Goal: Task Accomplishment & Management: Manage account settings

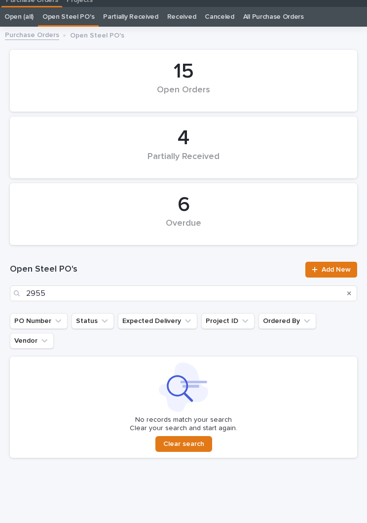
scroll to position [31, 0]
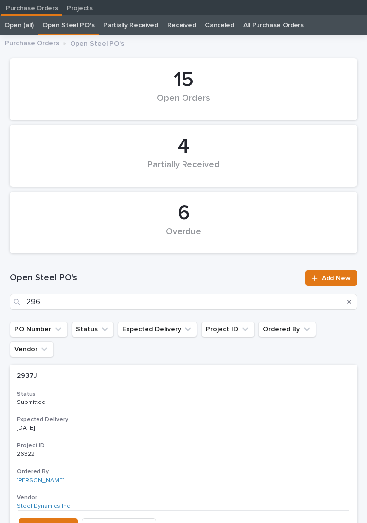
type input "2965"
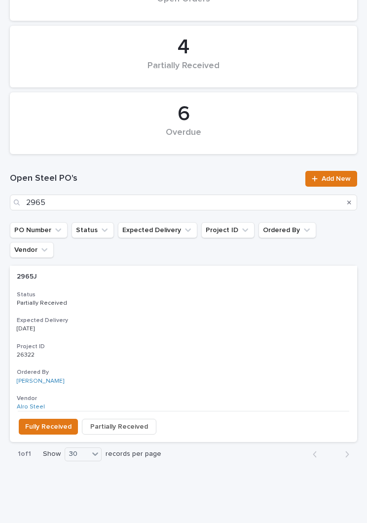
scroll to position [121, 0]
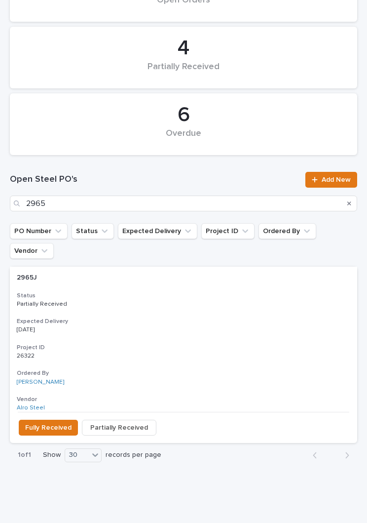
click at [176, 317] on h3 "Expected Delivery" at bounding box center [184, 321] width 334 height 8
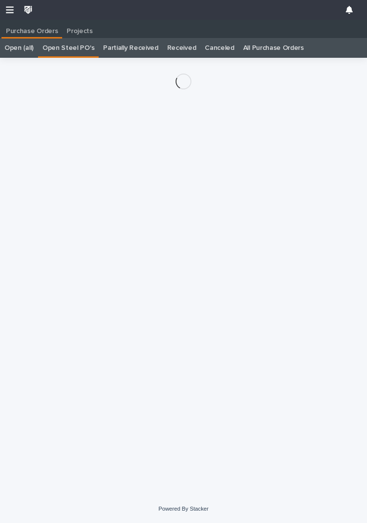
scroll to position [15, 0]
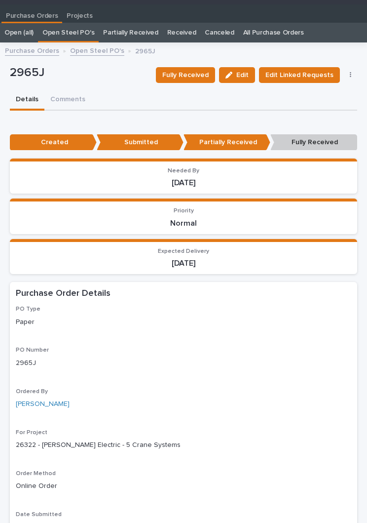
click at [201, 75] on span "Fully Received" at bounding box center [185, 75] width 46 height 12
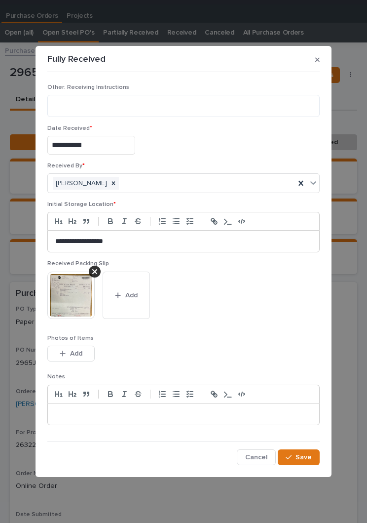
click at [133, 302] on button "Add" at bounding box center [126, 294] width 47 height 47
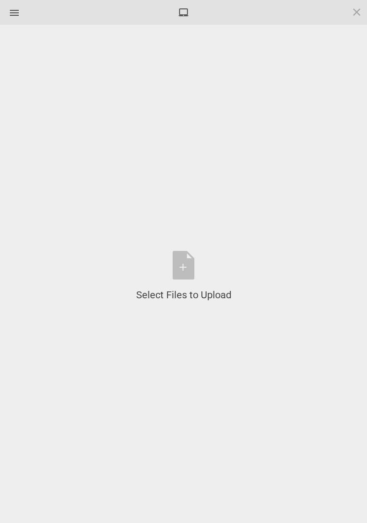
click at [193, 268] on div "Select Files to Upload or Drag and Drop, Copy and Paste Files" at bounding box center [183, 276] width 95 height 51
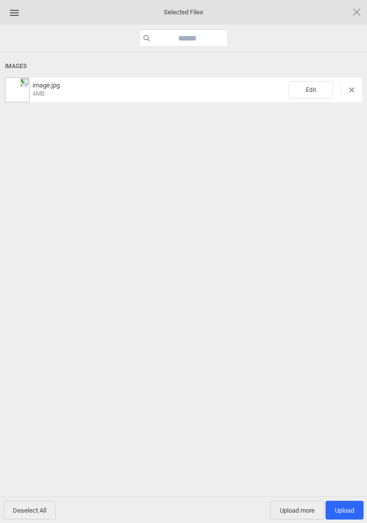
click at [312, 93] on span "Edit" at bounding box center [311, 89] width 44 height 17
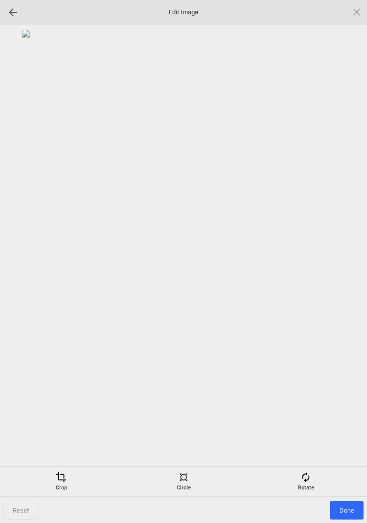
click at [309, 483] on div "Rotate" at bounding box center [305, 481] width 117 height 20
click at [342, 253] on div at bounding box center [345, 261] width 25 height 25
click at [342, 261] on div at bounding box center [345, 261] width 25 height 25
click at [343, 263] on div at bounding box center [345, 261] width 25 height 25
click at [343, 259] on div at bounding box center [345, 261] width 25 height 25
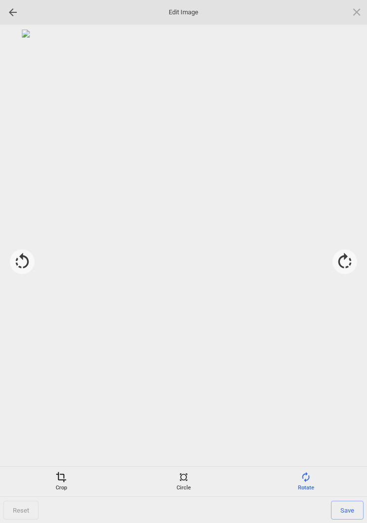
click at [55, 484] on div "Crop" at bounding box center [60, 481] width 117 height 20
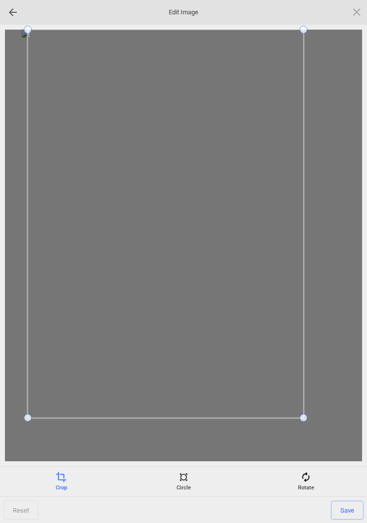
click at [24, 418] on span at bounding box center [28, 417] width 8 height 8
click at [347, 501] on span "Save" at bounding box center [347, 509] width 33 height 19
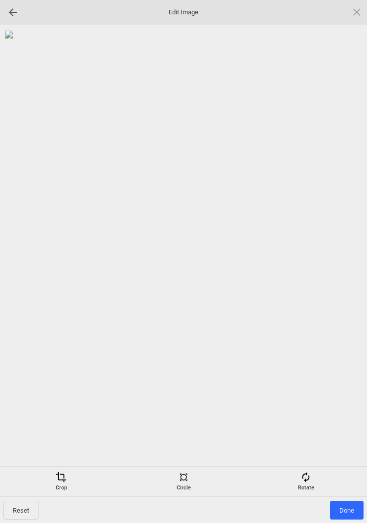
click at [348, 503] on span "Done" at bounding box center [347, 509] width 34 height 19
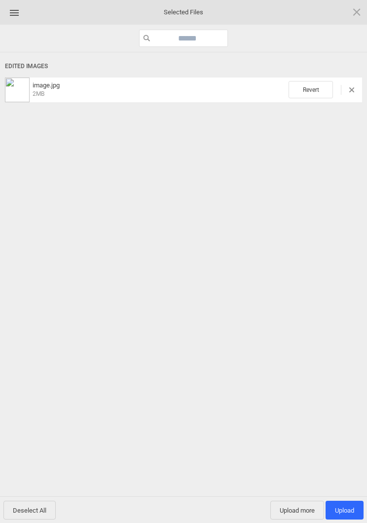
click at [344, 510] on span "Upload 1" at bounding box center [344, 509] width 19 height 7
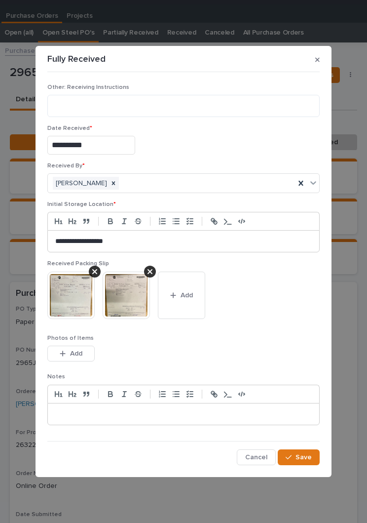
click at [308, 457] on span "Save" at bounding box center [304, 456] width 16 height 9
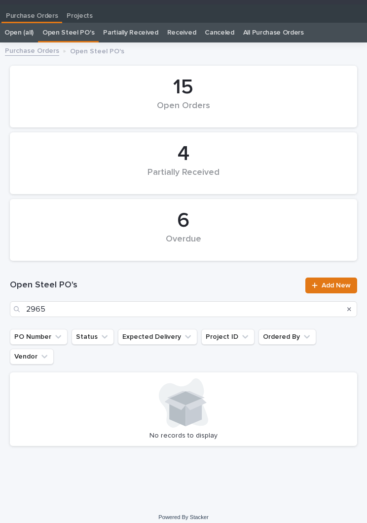
scroll to position [15, 0]
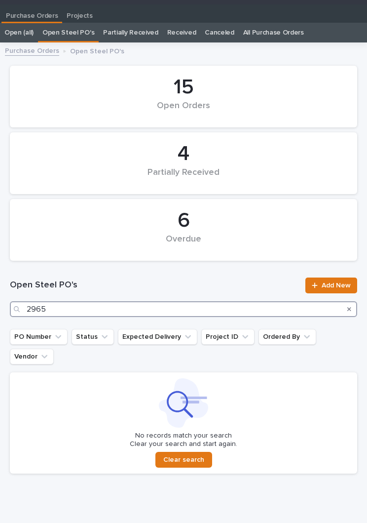
click at [128, 311] on input "2965" at bounding box center [183, 309] width 347 height 16
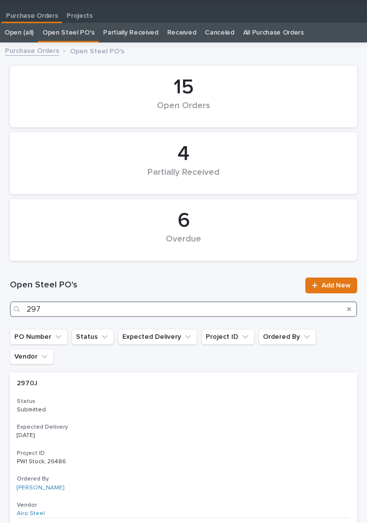
type input "2971"
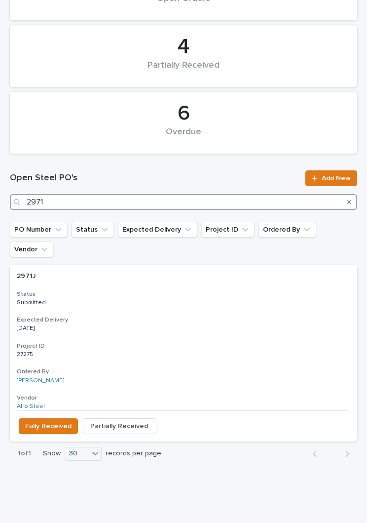
scroll to position [121, 0]
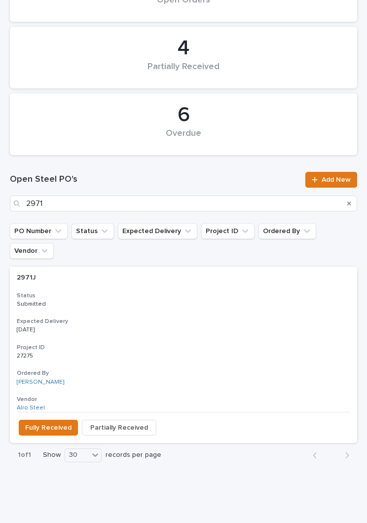
click at [155, 293] on div "2971J 2971J Status Submitted Expected Delivery [DATE] Project ID 27275 27275 Or…" at bounding box center [183, 338] width 347 height 145
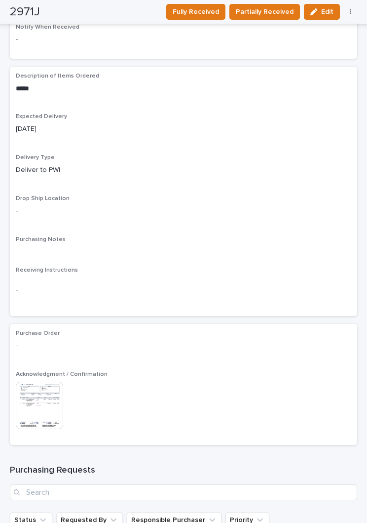
scroll to position [674, 0]
click at [276, 18] on button "Partially Received" at bounding box center [264, 12] width 71 height 16
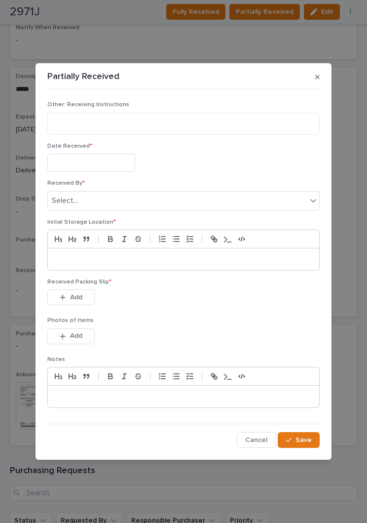
click at [105, 158] on input "text" at bounding box center [91, 162] width 88 height 18
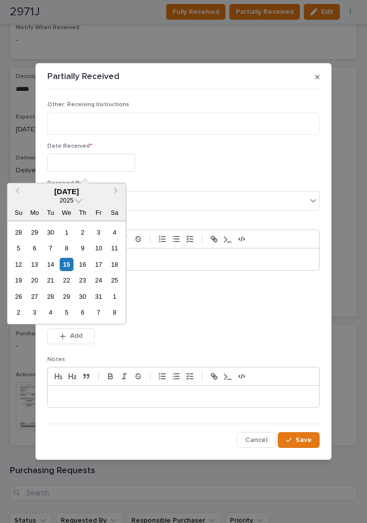
click at [73, 263] on div "15" at bounding box center [66, 264] width 13 height 13
type input "**********"
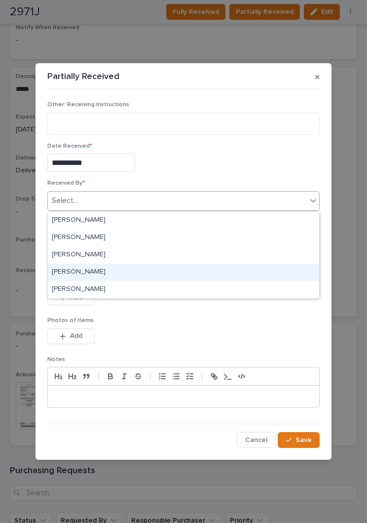
click at [122, 270] on div "[PERSON_NAME]" at bounding box center [183, 271] width 271 height 17
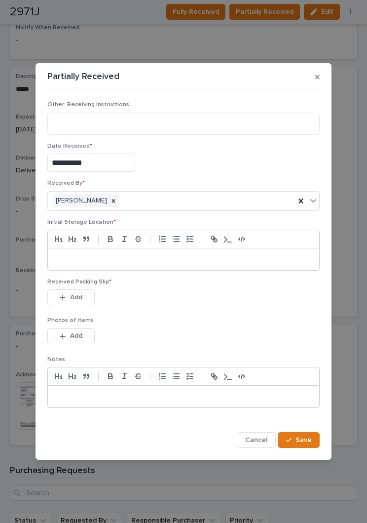
click at [165, 265] on div at bounding box center [183, 259] width 271 height 22
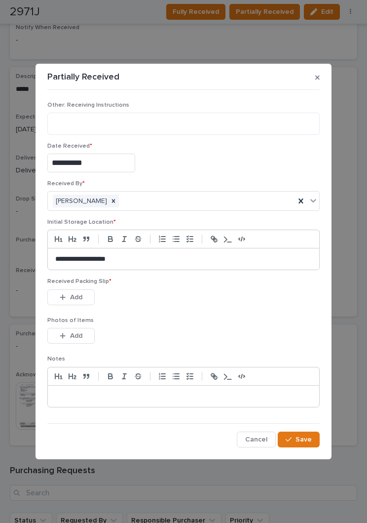
click at [192, 312] on div "Received Packing Slip * This file cannot be opened Download File Add" at bounding box center [183, 297] width 272 height 38
click at [204, 300] on div "This file cannot be opened Download File Add" at bounding box center [183, 299] width 272 height 20
click at [68, 303] on button "Add" at bounding box center [70, 297] width 47 height 16
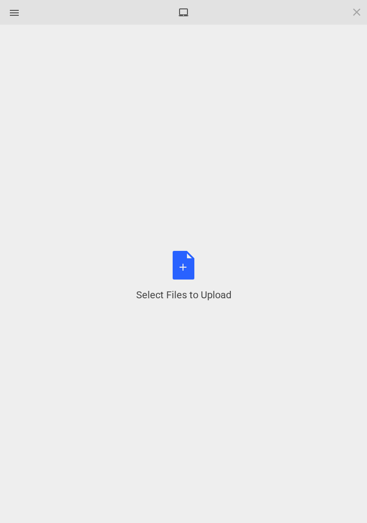
click at [186, 274] on div "Select Files to Upload or Drag and Drop, Copy and Paste Files" at bounding box center [183, 276] width 95 height 51
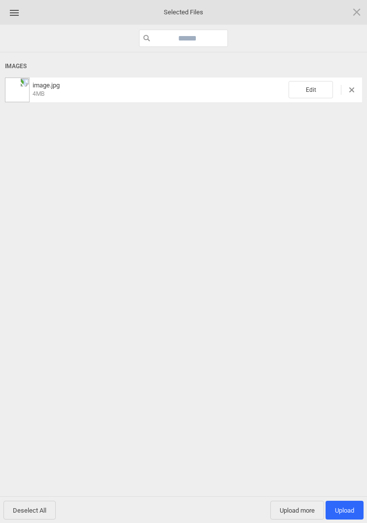
click at [312, 88] on span "Edit" at bounding box center [311, 89] width 44 height 17
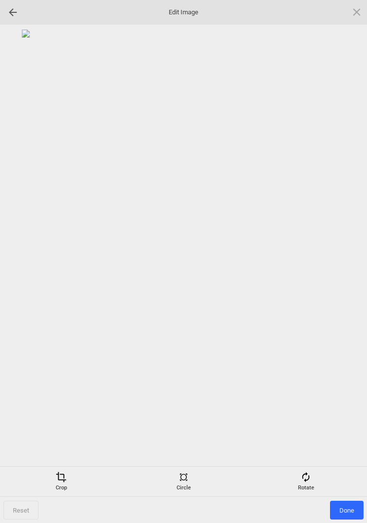
click at [316, 479] on div "Rotate" at bounding box center [305, 481] width 117 height 20
click at [344, 261] on div at bounding box center [345, 261] width 25 height 25
click at [347, 258] on div at bounding box center [345, 261] width 25 height 25
click at [346, 256] on div at bounding box center [345, 261] width 25 height 25
click at [340, 259] on div at bounding box center [345, 261] width 25 height 25
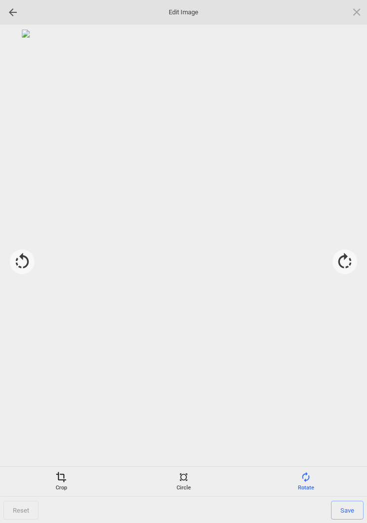
click at [354, 508] on span "Save" at bounding box center [347, 509] width 33 height 19
click at [63, 477] on span at bounding box center [61, 476] width 11 height 11
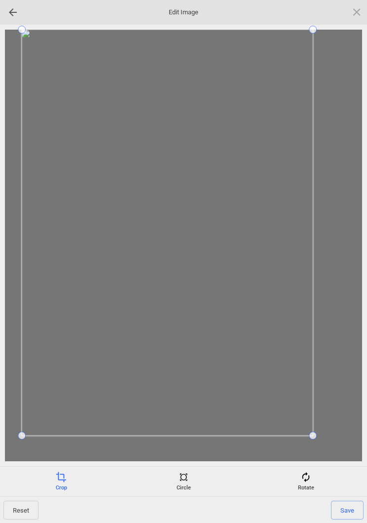
click at [14, 437] on div at bounding box center [183, 245] width 357 height 431
click at [23, 438] on div at bounding box center [183, 245] width 357 height 431
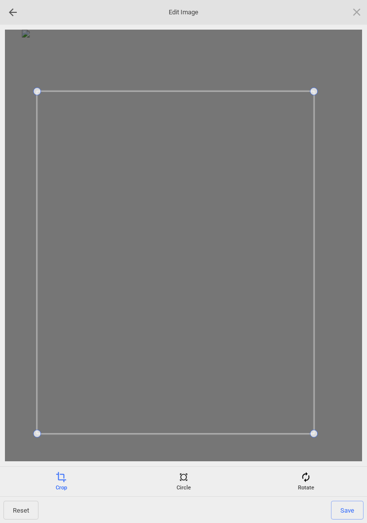
click at [346, 500] on span "Save" at bounding box center [347, 509] width 33 height 19
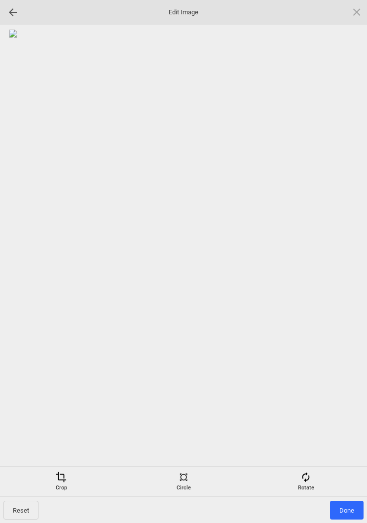
click at [350, 503] on span "Done" at bounding box center [347, 509] width 34 height 19
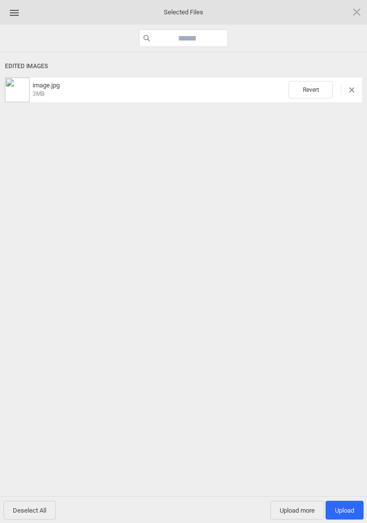
click at [344, 510] on span "Upload 1" at bounding box center [344, 509] width 19 height 7
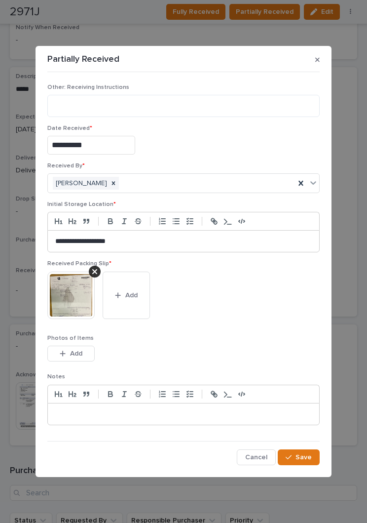
click at [302, 458] on span "Save" at bounding box center [304, 456] width 16 height 9
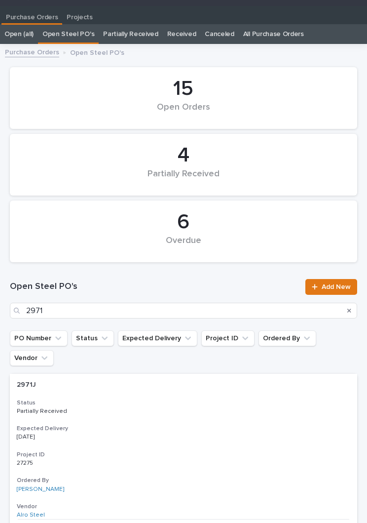
scroll to position [15, 0]
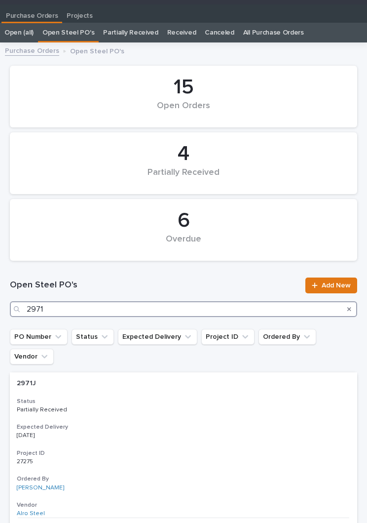
click at [127, 315] on input "2971" at bounding box center [183, 309] width 347 height 16
type input "2968"
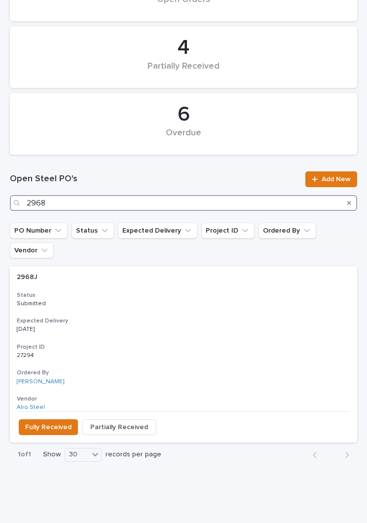
scroll to position [121, 0]
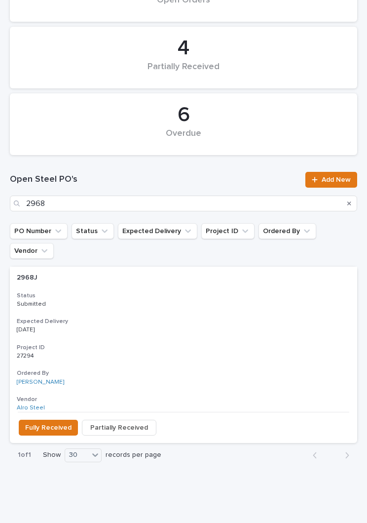
click at [165, 294] on div "2968J 2968J Status Submitted Expected Delivery [DATE] Project ID 27294 27294 Or…" at bounding box center [183, 338] width 347 height 145
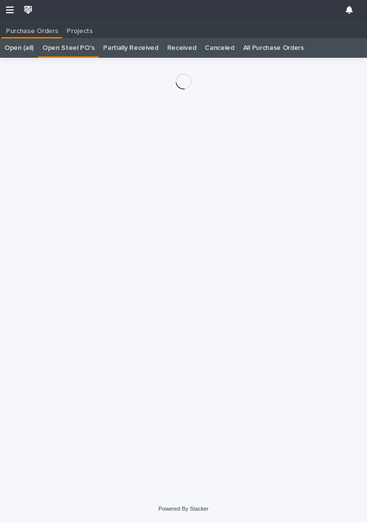
scroll to position [0, 0]
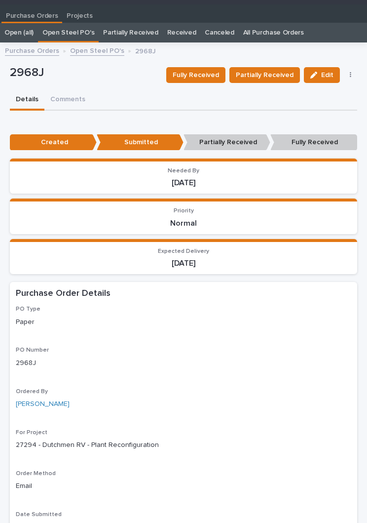
click at [284, 78] on span "Partially Received" at bounding box center [265, 75] width 58 height 12
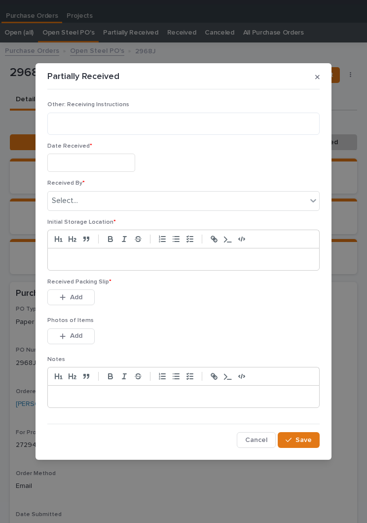
click at [97, 161] on input "text" at bounding box center [91, 162] width 88 height 18
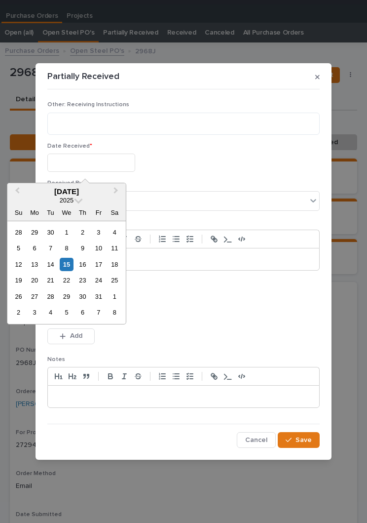
click at [73, 267] on div "15" at bounding box center [66, 264] width 13 height 13
type input "**********"
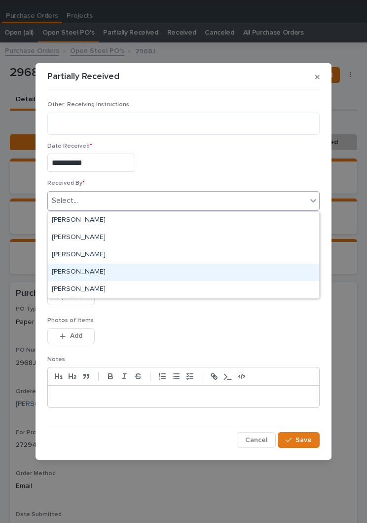
click at [124, 270] on div "[PERSON_NAME]" at bounding box center [183, 271] width 271 height 17
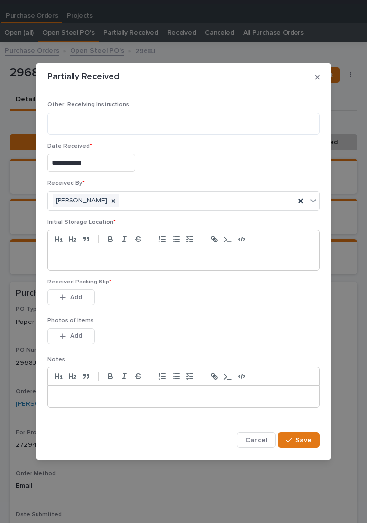
click at [194, 257] on p at bounding box center [183, 259] width 257 height 10
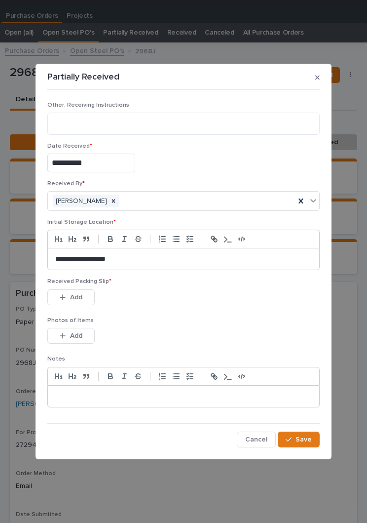
click at [213, 321] on p "Photos of Items" at bounding box center [183, 320] width 272 height 7
click at [216, 315] on div "Received Packing Slip * This file cannot be opened Download File Add" at bounding box center [183, 297] width 272 height 38
click at [78, 291] on button "Add" at bounding box center [70, 297] width 47 height 16
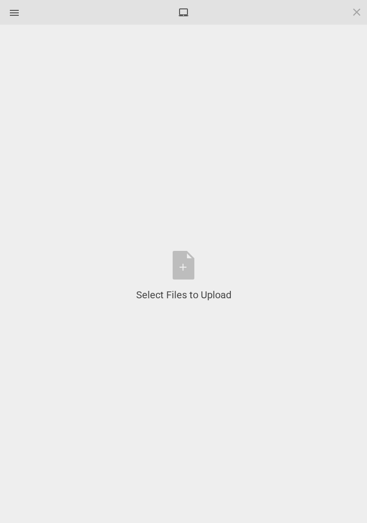
click at [202, 266] on div "Select Files to Upload or Drag and Drop, Copy and Paste Files" at bounding box center [183, 276] width 95 height 51
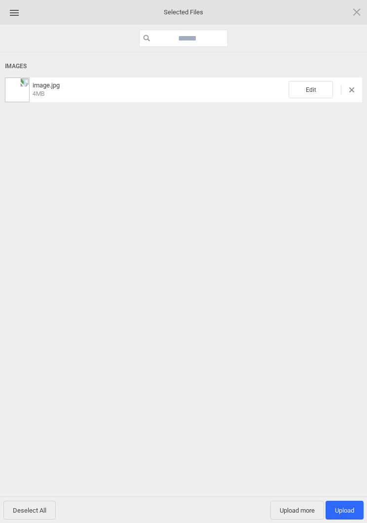
click at [314, 92] on span "Edit" at bounding box center [311, 89] width 44 height 17
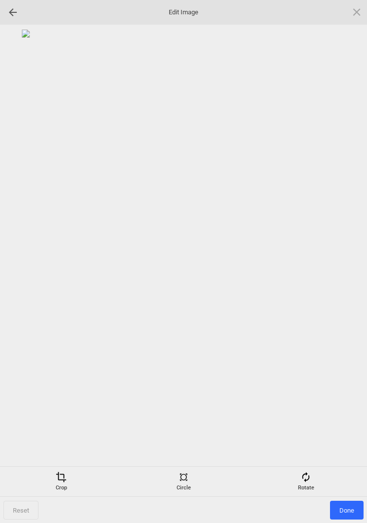
click at [305, 476] on span at bounding box center [305, 476] width 11 height 11
click at [345, 261] on div at bounding box center [345, 261] width 25 height 25
click at [343, 262] on div at bounding box center [345, 261] width 25 height 25
click at [344, 257] on div at bounding box center [345, 261] width 25 height 25
click at [349, 254] on div at bounding box center [345, 261] width 25 height 25
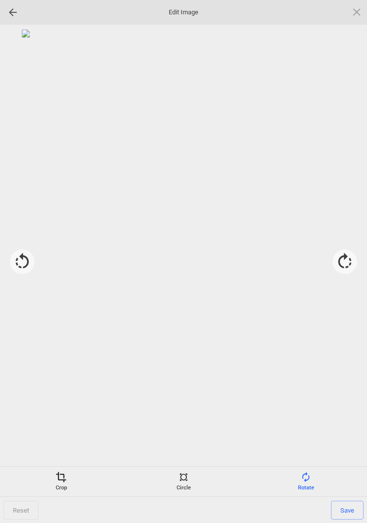
click at [64, 484] on div "Crop" at bounding box center [60, 481] width 117 height 20
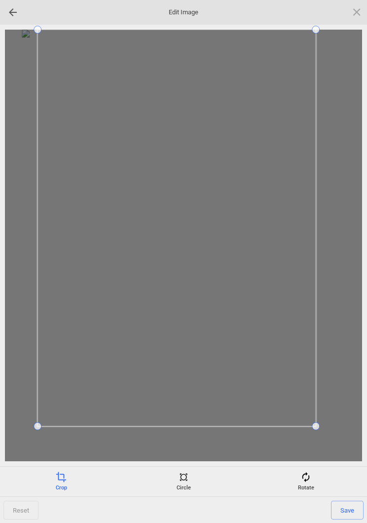
click at [24, 431] on div at bounding box center [183, 245] width 357 height 431
click at [345, 511] on span "Save" at bounding box center [347, 509] width 33 height 19
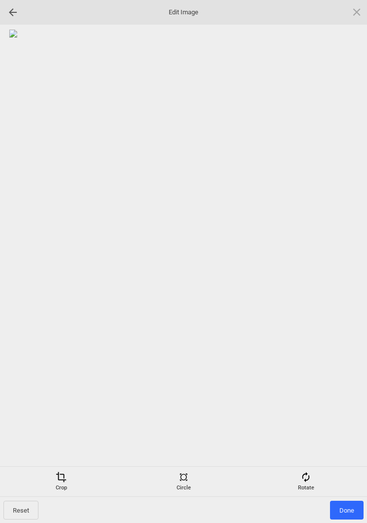
click at [349, 503] on span "Done" at bounding box center [347, 509] width 34 height 19
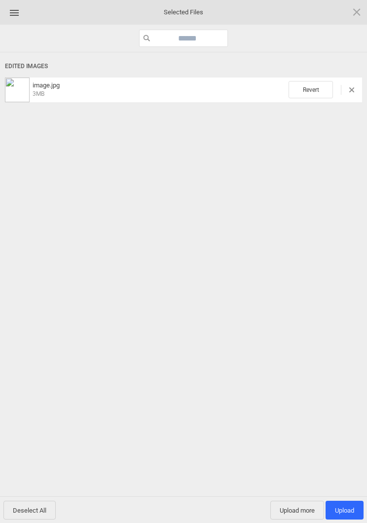
click at [293, 507] on span "Upload more" at bounding box center [297, 509] width 54 height 19
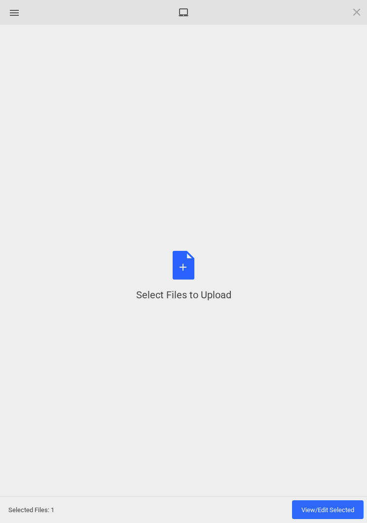
click at [185, 271] on div "Select Files to Upload or Drag and Drop, Copy and Paste Files" at bounding box center [183, 276] width 95 height 51
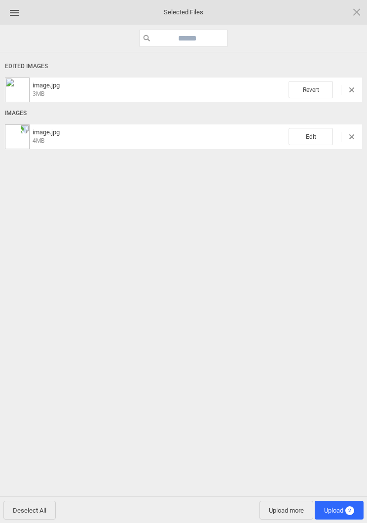
click at [316, 141] on span "Edit" at bounding box center [311, 136] width 44 height 17
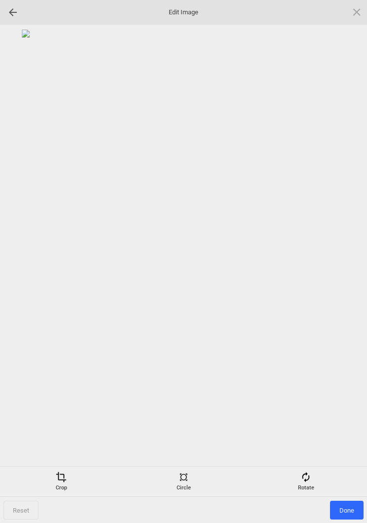
click at [314, 497] on div "Reset Done" at bounding box center [183, 509] width 367 height 27
click at [309, 476] on span at bounding box center [305, 476] width 11 height 11
click at [334, 254] on div at bounding box center [345, 261] width 25 height 25
click at [334, 253] on div at bounding box center [345, 261] width 25 height 25
click at [344, 253] on div at bounding box center [345, 261] width 25 height 25
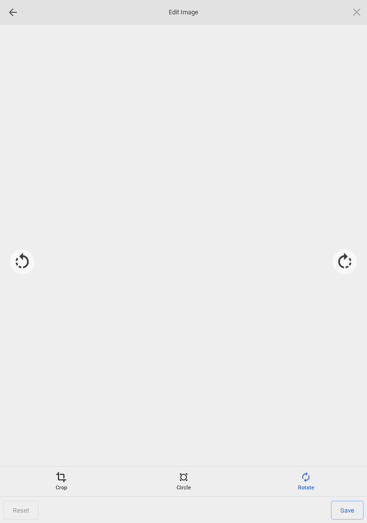
click at [348, 258] on div at bounding box center [345, 261] width 25 height 25
click at [62, 486] on div "Crop" at bounding box center [60, 481] width 117 height 20
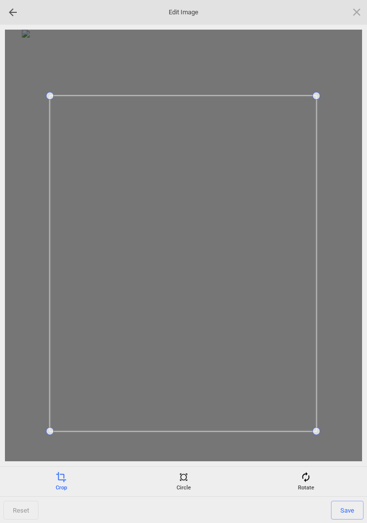
click at [347, 510] on span "Save" at bounding box center [347, 509] width 33 height 19
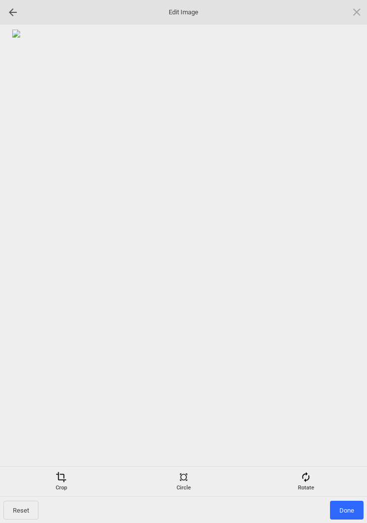
click at [349, 504] on span "Done" at bounding box center [347, 509] width 34 height 19
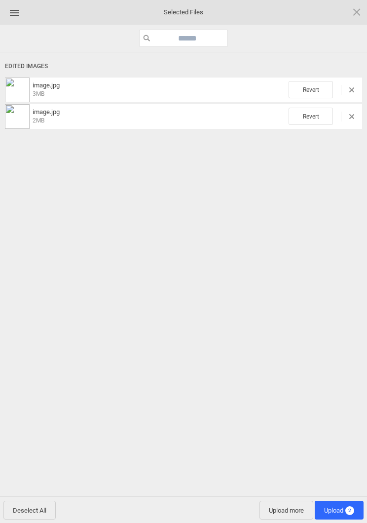
click at [343, 504] on span "Upload 2" at bounding box center [339, 509] width 49 height 19
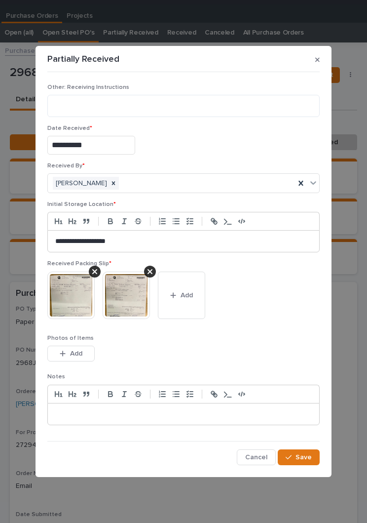
click at [300, 462] on button "Save" at bounding box center [299, 457] width 42 height 16
